Goal: Task Accomplishment & Management: Use online tool/utility

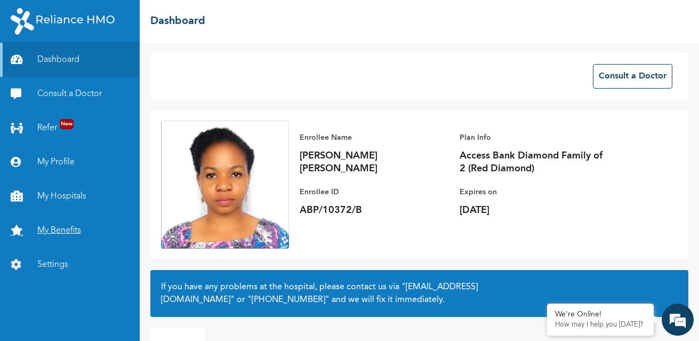
click at [59, 223] on link "My Benefits" at bounding box center [70, 230] width 140 height 34
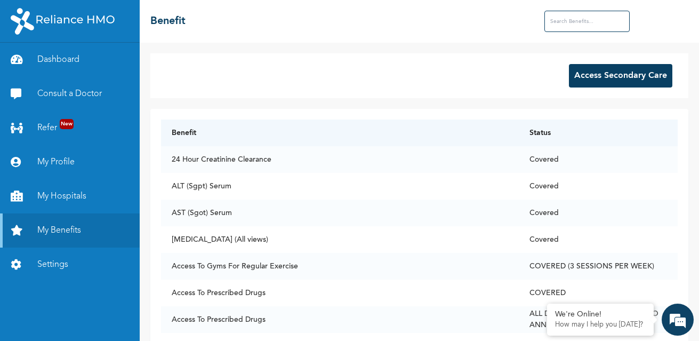
click at [620, 72] on button "Access Secondary Care" at bounding box center [620, 75] width 103 height 23
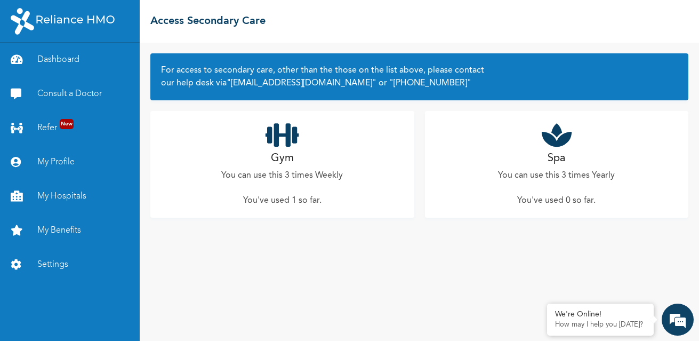
click at [282, 156] on h2 "Gym" at bounding box center [282, 158] width 23 height 16
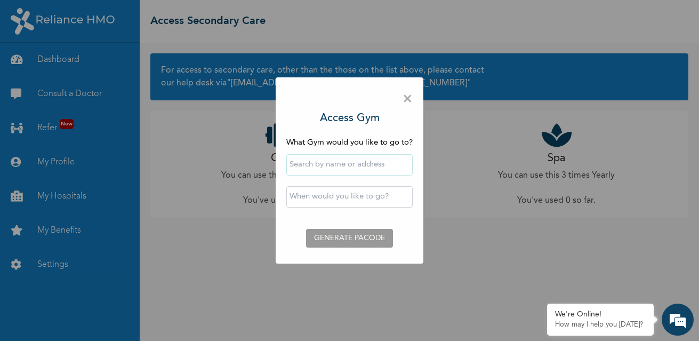
click at [331, 167] on input "text" at bounding box center [349, 164] width 126 height 21
type input "Fitness Factory Ltd"
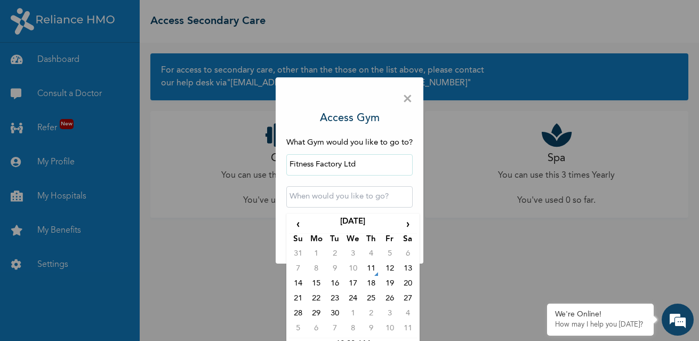
click at [339, 203] on input "text" at bounding box center [349, 196] width 126 height 21
click at [374, 268] on td "11" at bounding box center [371, 270] width 18 height 15
type input "[DATE] 12:00 AM"
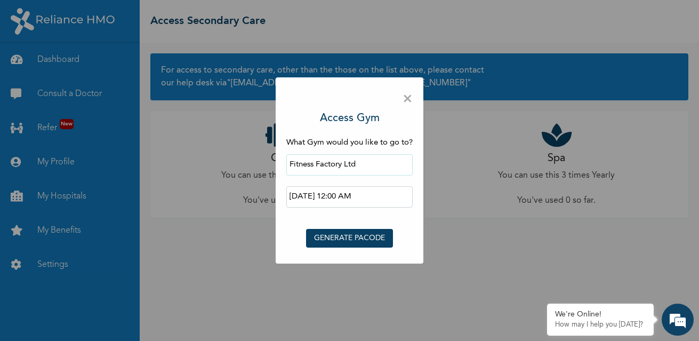
click at [362, 237] on button "GENERATE PACODE" at bounding box center [349, 238] width 87 height 19
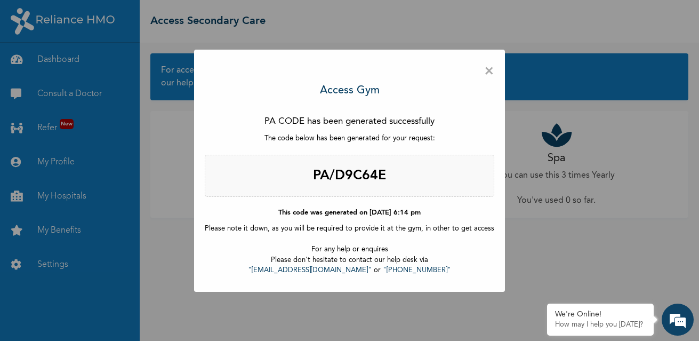
click at [485, 69] on span "×" at bounding box center [489, 71] width 10 height 22
